Goal: Information Seeking & Learning: Find contact information

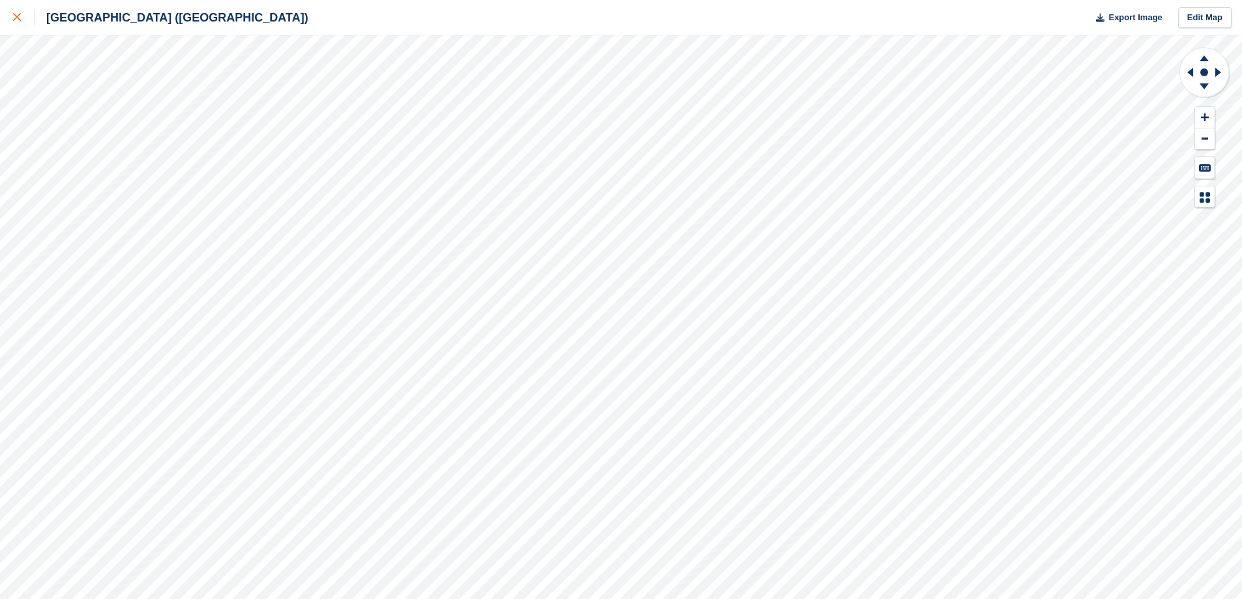
click at [7, 17] on link at bounding box center [17, 17] width 35 height 35
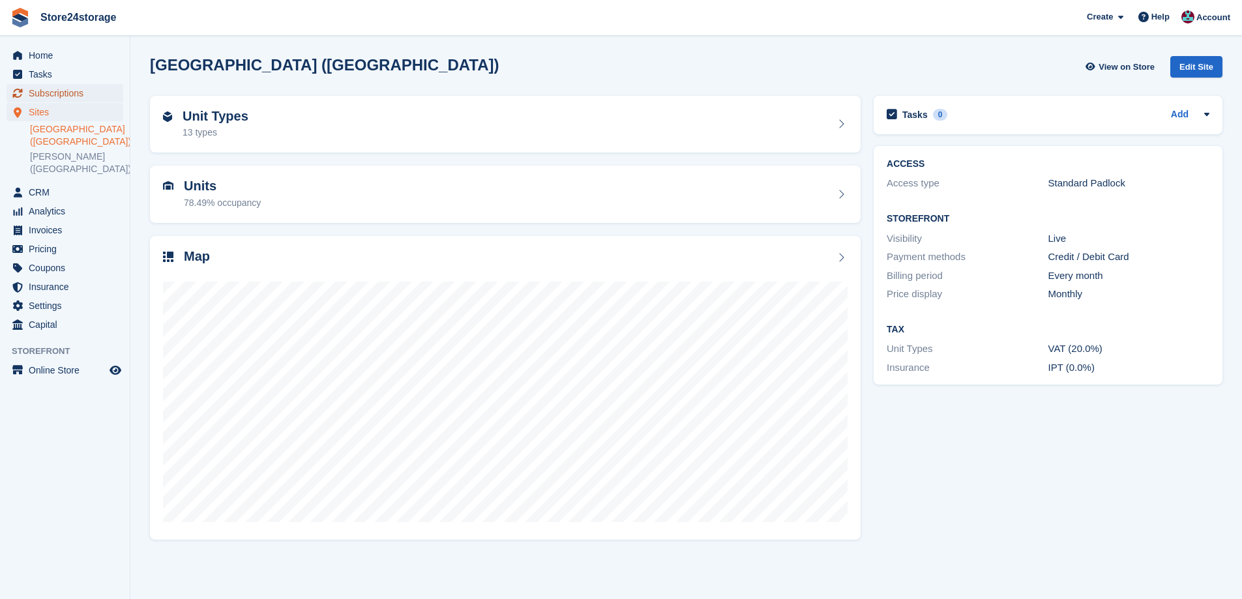
click at [70, 96] on span "Subscriptions" at bounding box center [68, 93] width 78 height 18
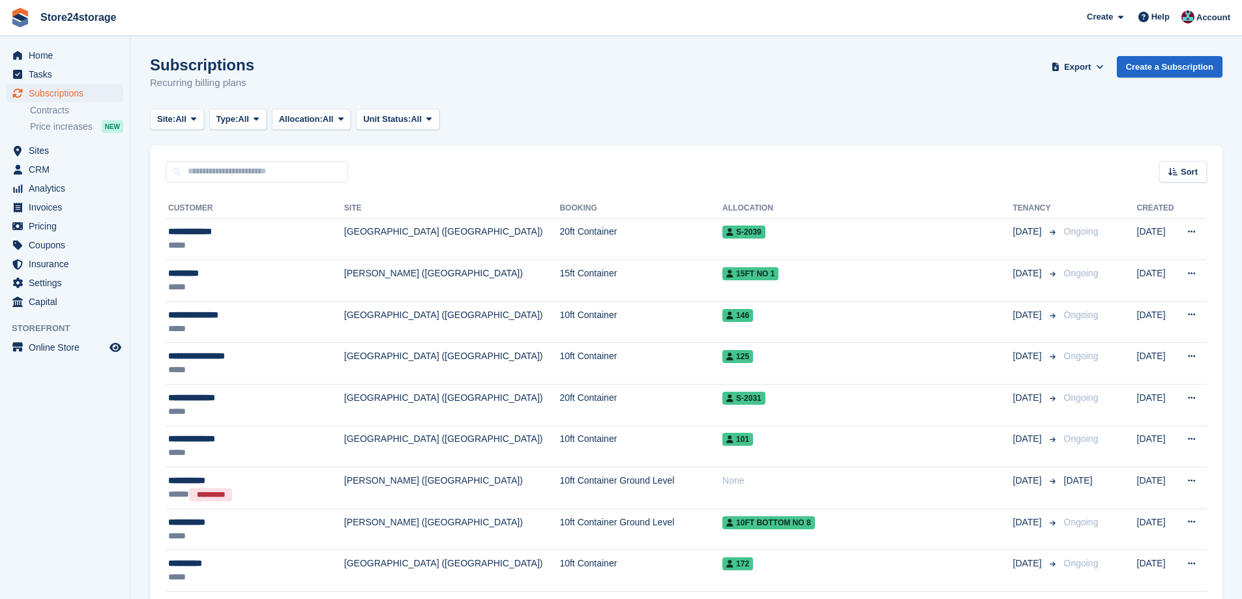
click at [202, 159] on div "Sort Sort by Customer name Date created Move in date Move out date Created (old…" at bounding box center [686, 163] width 1073 height 37
click at [205, 168] on input "text" at bounding box center [257, 172] width 183 height 22
type input "*****"
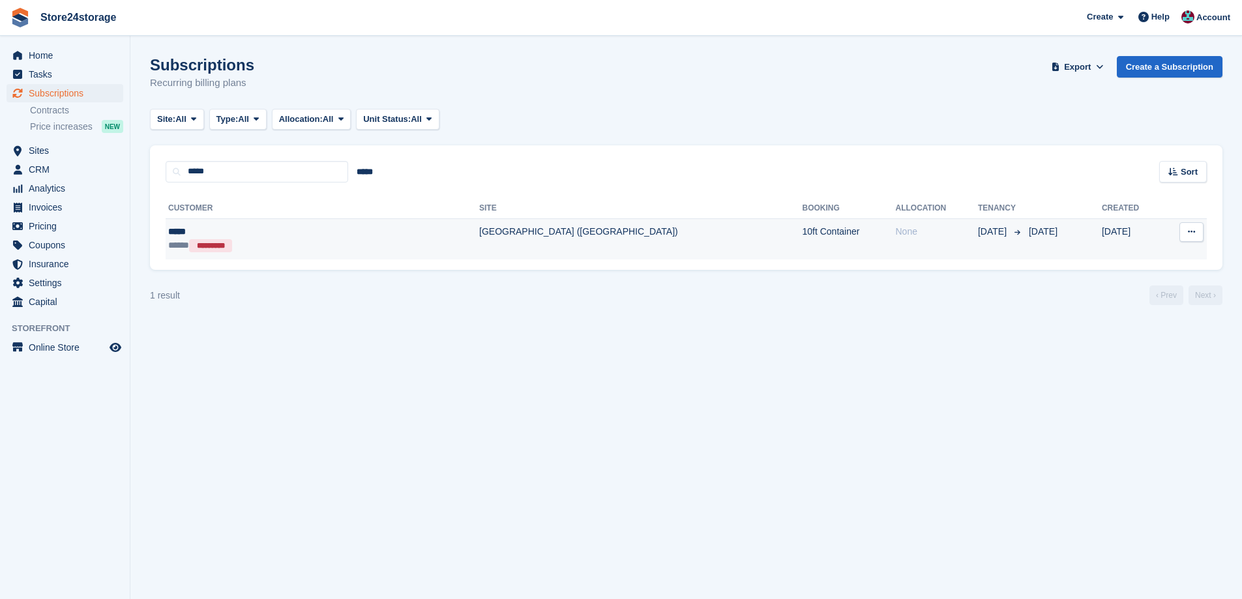
click at [327, 252] on div "***** *********" at bounding box center [263, 246] width 190 height 14
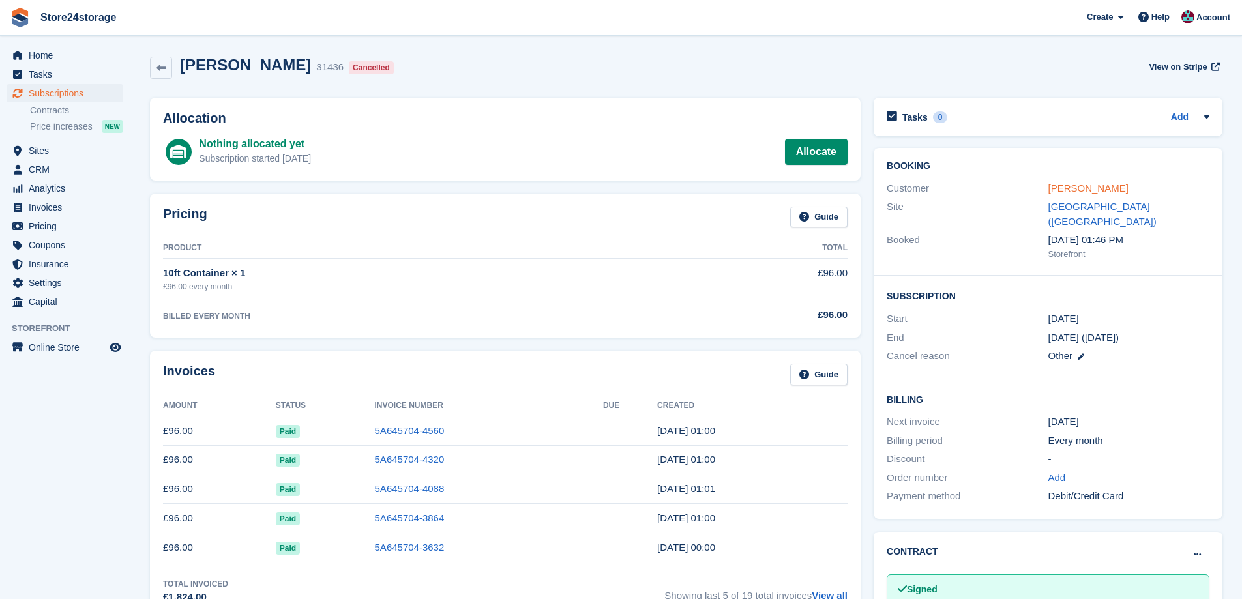
click at [1059, 190] on link "kerry" at bounding box center [1089, 188] width 80 height 11
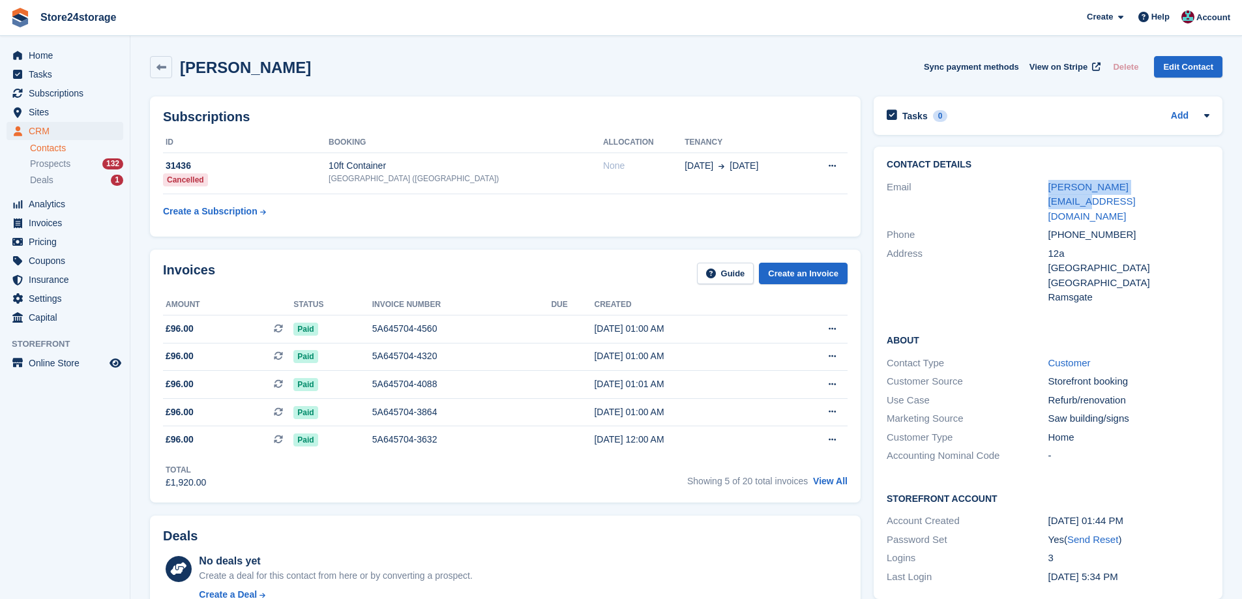
drag, startPoint x: 1159, startPoint y: 188, endPoint x: 1046, endPoint y: 185, distance: 112.9
click at [1046, 185] on div "Email kerry.brown10@nhs.net" at bounding box center [1048, 202] width 323 height 48
copy div "kerry.brown10@nhs.net"
click at [39, 94] on span "Subscriptions" at bounding box center [68, 93] width 78 height 18
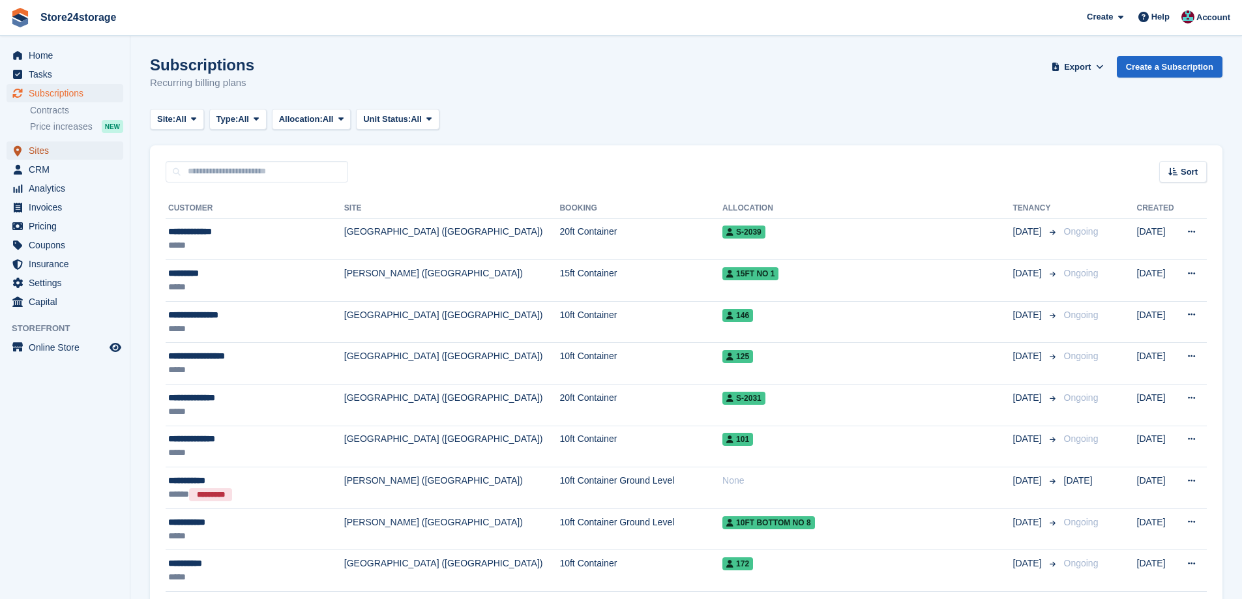
click at [46, 147] on span "Sites" at bounding box center [68, 151] width 78 height 18
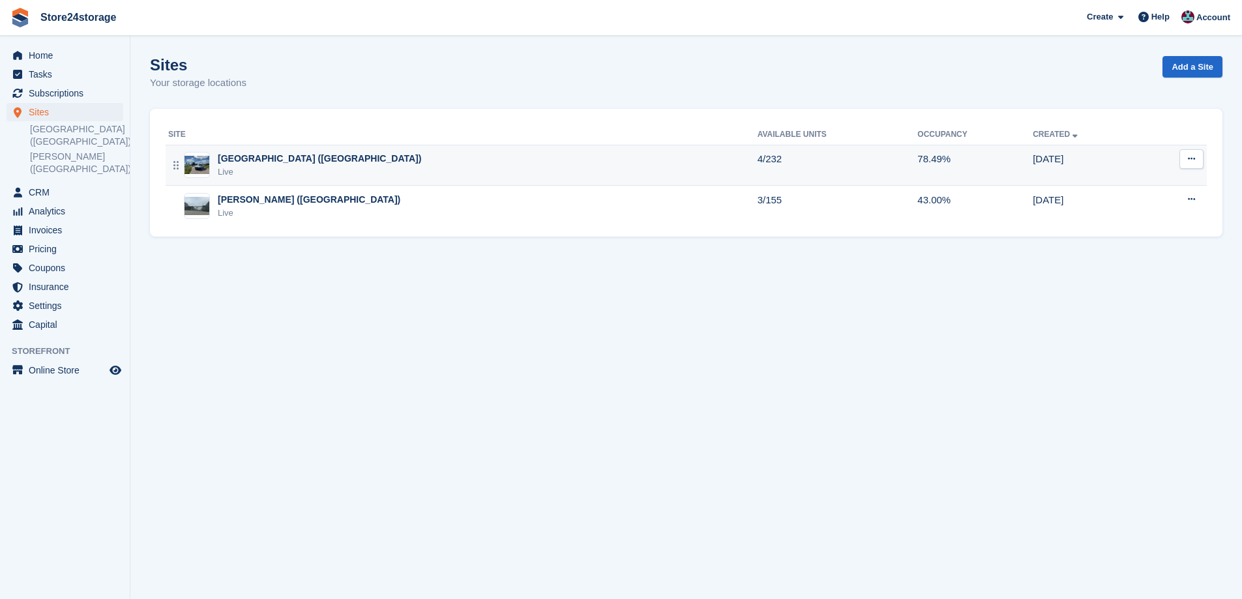
click at [284, 172] on div "Live" at bounding box center [319, 172] width 203 height 13
